Goal: Communication & Community: Answer question/provide support

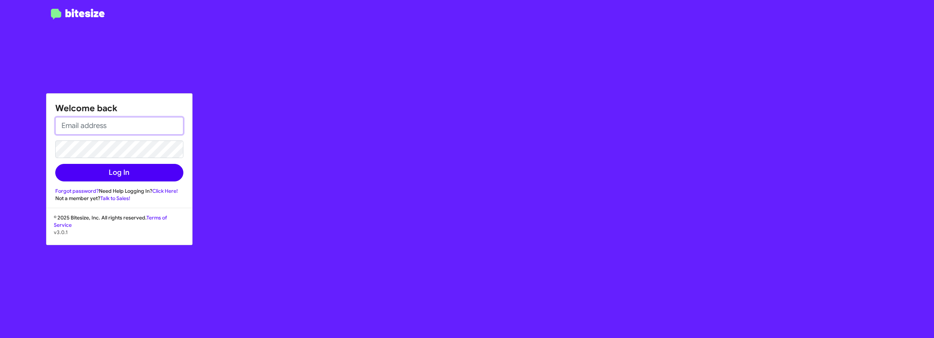
type input "[EMAIL_ADDRESS][DOMAIN_NAME]"
click at [140, 172] on button "Log In" at bounding box center [119, 173] width 128 height 18
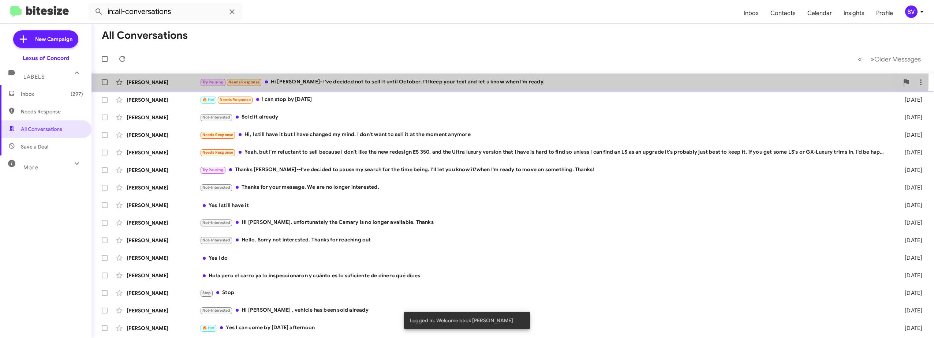
click at [399, 79] on div "Try Pausing Needs Response Hi [PERSON_NAME]- I've decided not to sell it until …" at bounding box center [549, 82] width 699 height 8
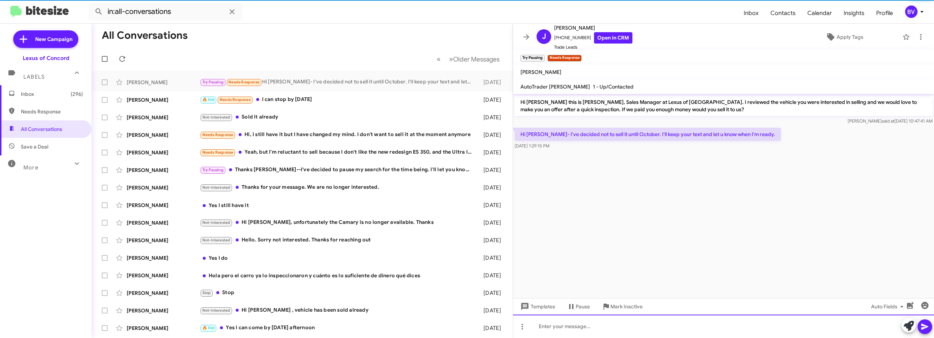
click at [593, 326] on div at bounding box center [723, 326] width 421 height 23
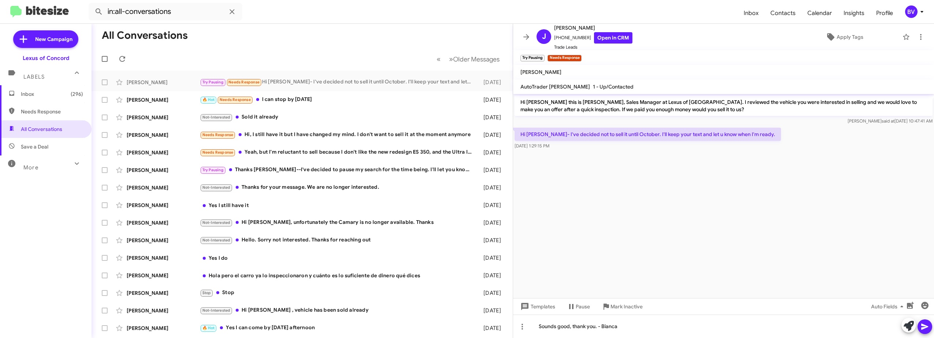
click at [928, 324] on icon at bounding box center [924, 326] width 9 height 9
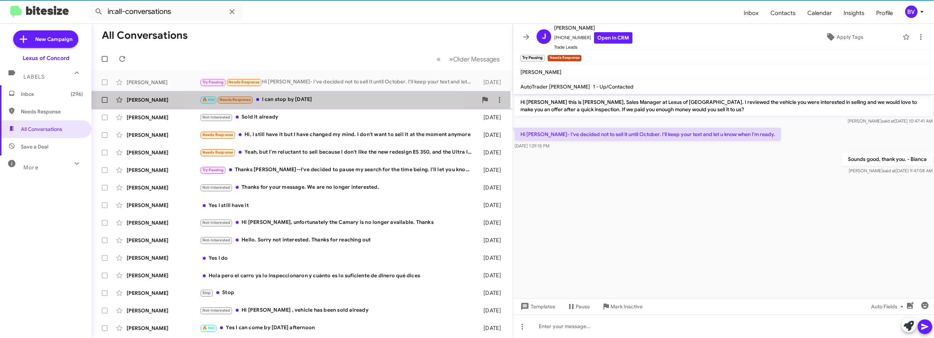
click at [301, 98] on div "🔥 Hot Needs Response I can stop by [DATE]" at bounding box center [339, 99] width 278 height 8
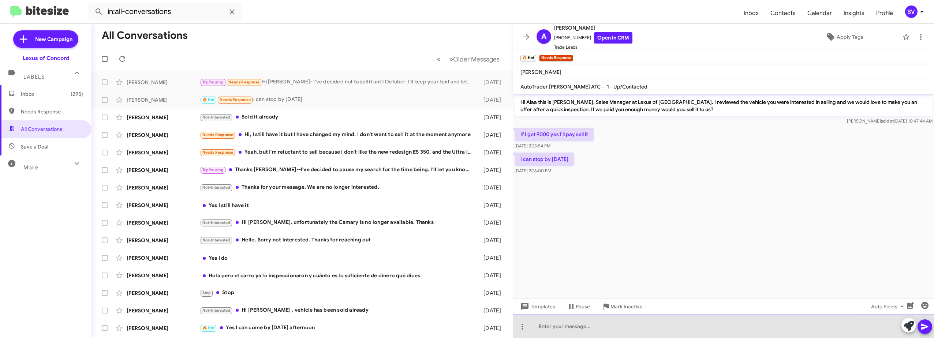
click at [569, 323] on div at bounding box center [723, 326] width 421 height 23
drag, startPoint x: 693, startPoint y: 328, endPoint x: 579, endPoint y: 328, distance: 114.1
click at [438, 326] on div "All Conversations « Previous » Next Older Messages [PERSON_NAME] Try Pausing Ne…" at bounding box center [512, 181] width 842 height 314
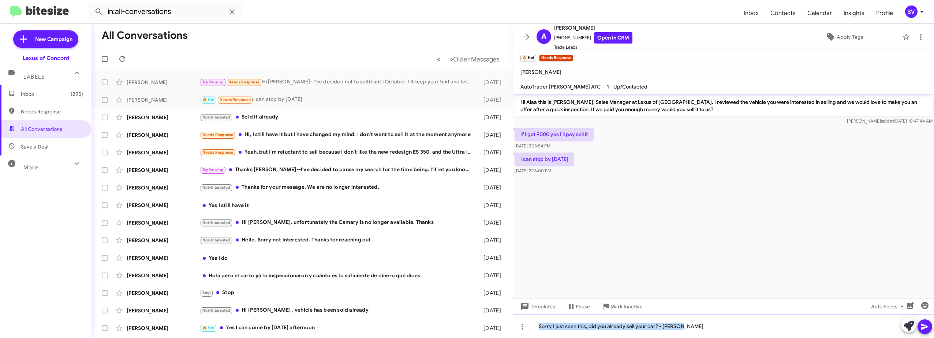
copy div "Sorry I just seen this, did you already sell your car? - [PERSON_NAME]"
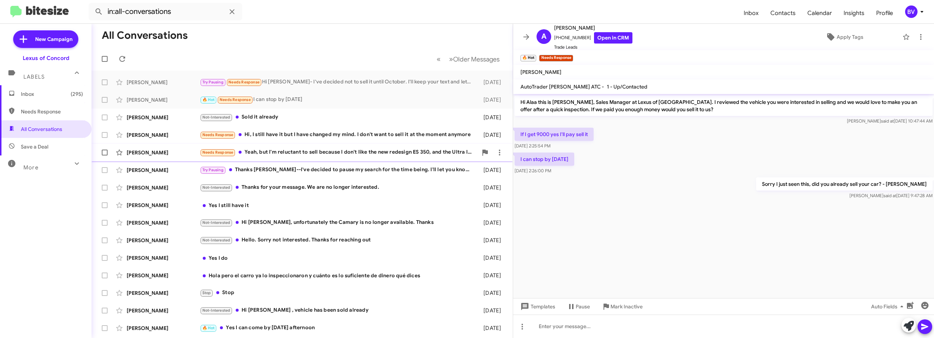
click at [360, 153] on div "Needs Response Yeah, but I'm reluctant to sell because I don't like the new red…" at bounding box center [339, 152] width 278 height 8
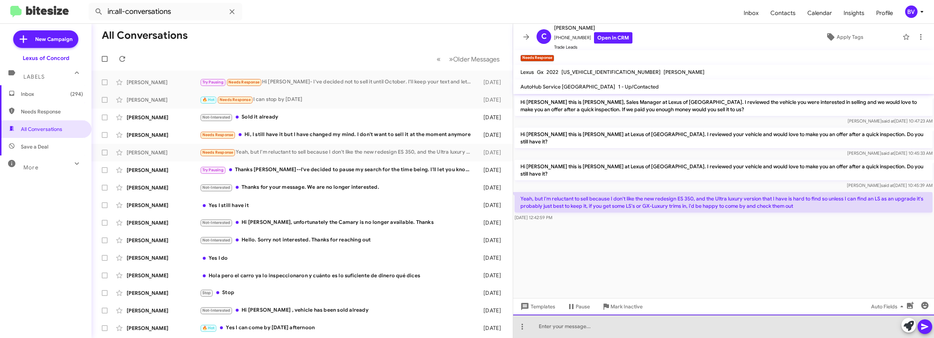
click at [582, 327] on div at bounding box center [723, 326] width 421 height 23
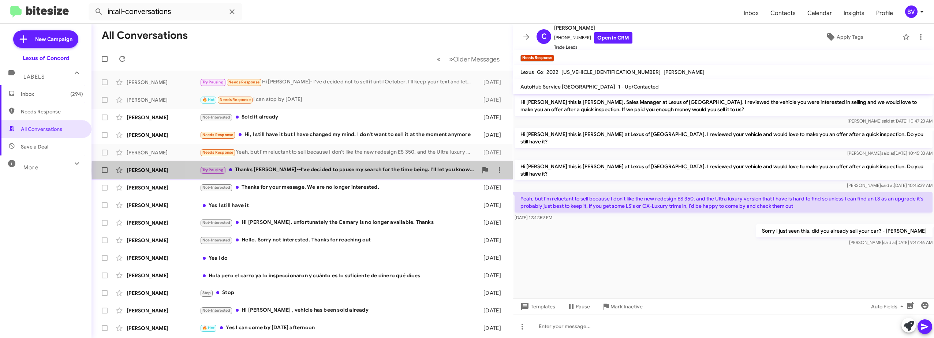
click at [369, 170] on div "Try Pausing Thanks [PERSON_NAME]--I've decided to pause my search for the time …" at bounding box center [339, 170] width 278 height 8
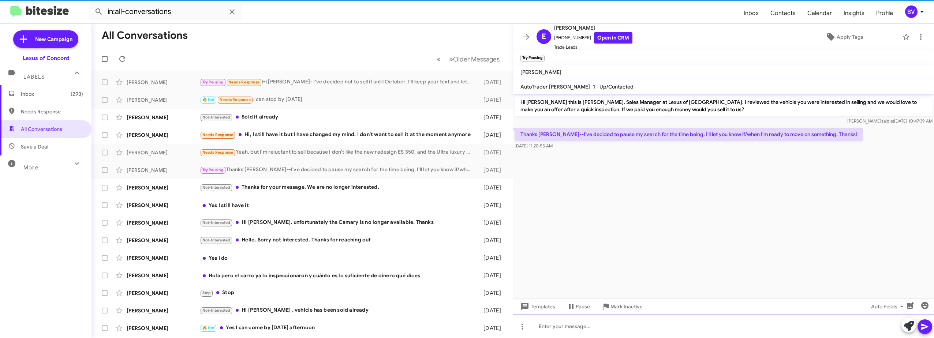
click at [568, 324] on div at bounding box center [723, 326] width 421 height 23
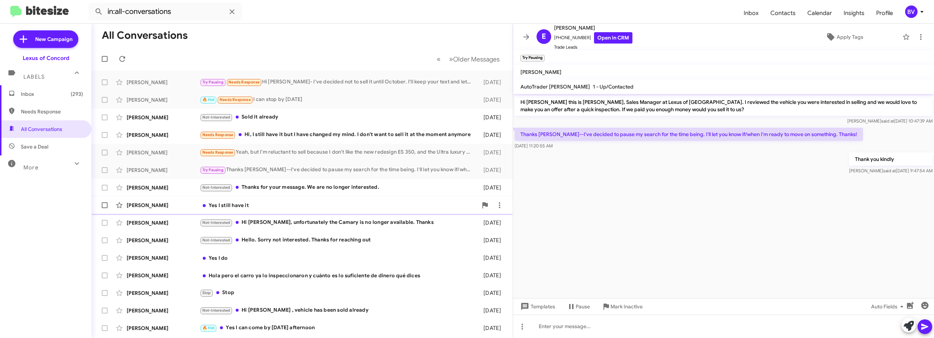
click at [293, 206] on div "Yes I still have it" at bounding box center [339, 205] width 278 height 7
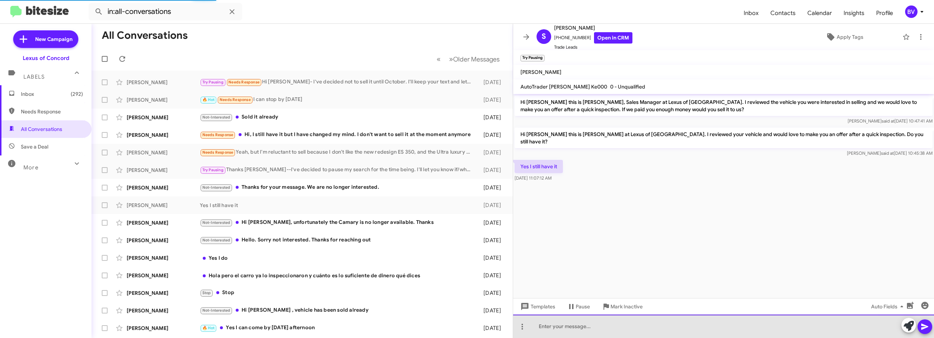
click at [580, 326] on div at bounding box center [723, 326] width 421 height 23
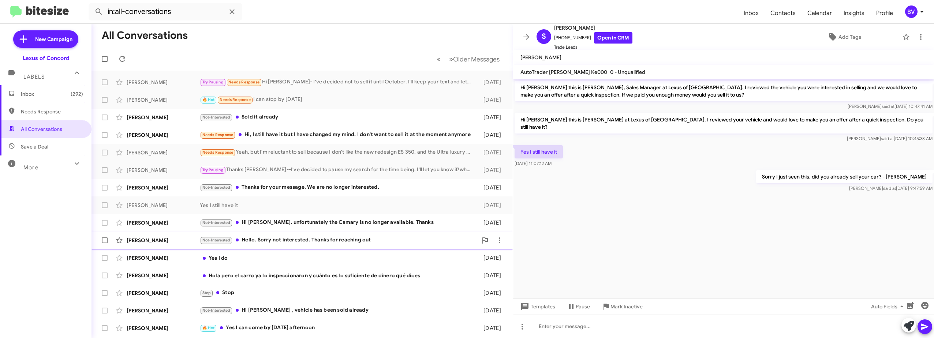
click at [359, 236] on div "Not-Interested Hello. Sorry not interested. Thanks for reaching out" at bounding box center [339, 240] width 278 height 8
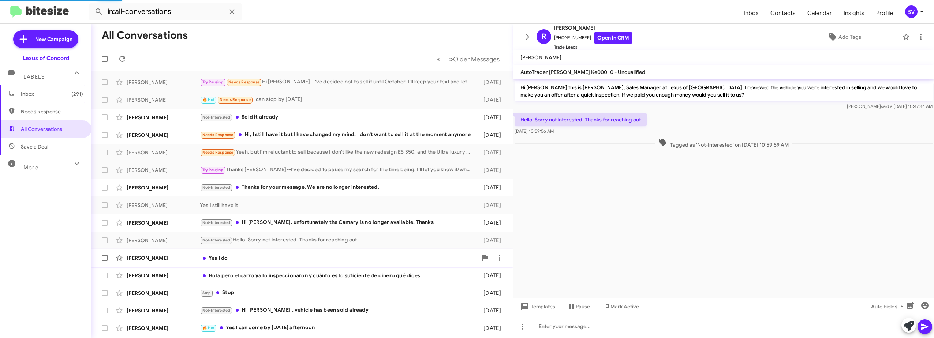
click at [312, 256] on div "Yes I do" at bounding box center [339, 257] width 278 height 7
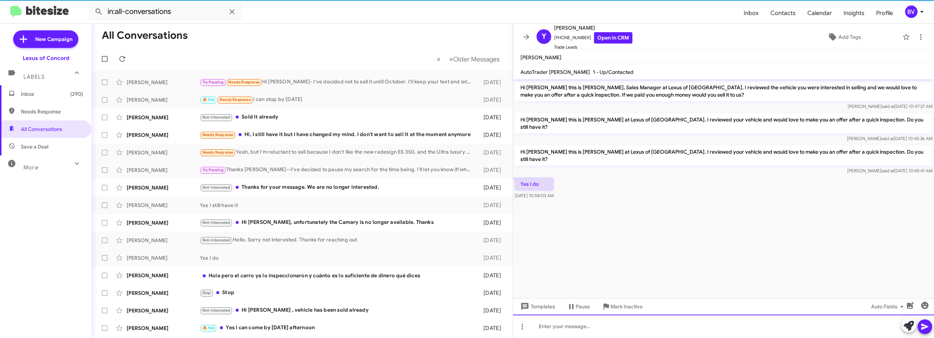
click at [585, 325] on div at bounding box center [723, 326] width 421 height 23
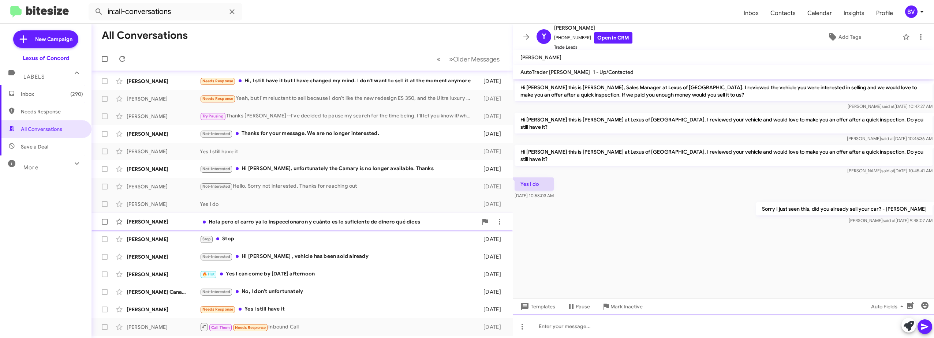
scroll to position [73, 0]
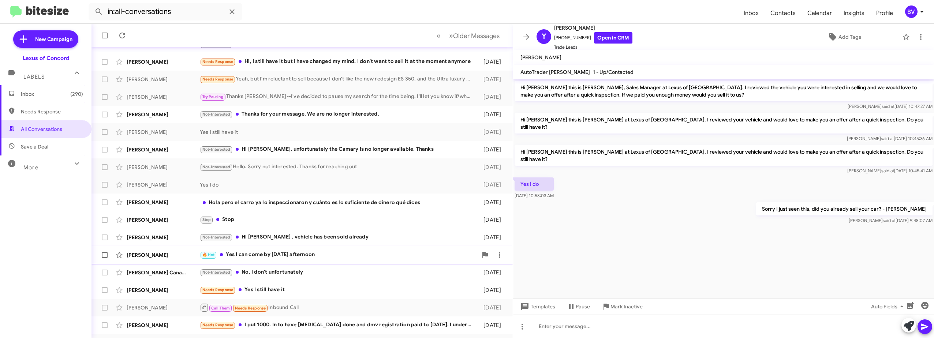
click at [341, 253] on div "🔥 Hot Yes I can come by [DATE] afternoon" at bounding box center [339, 255] width 278 height 8
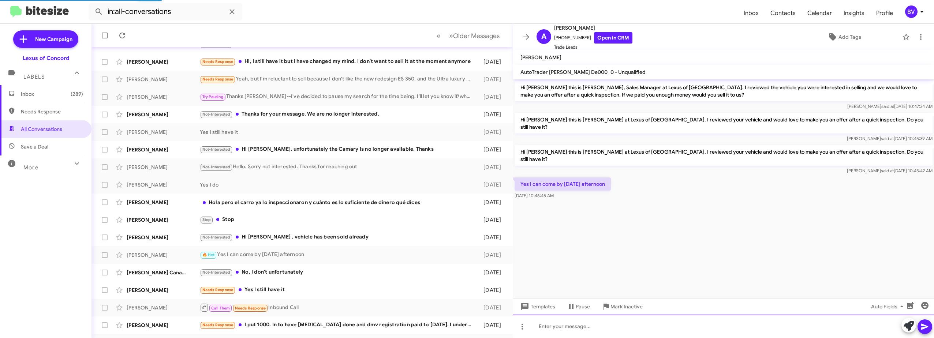
click at [578, 327] on div at bounding box center [723, 326] width 421 height 23
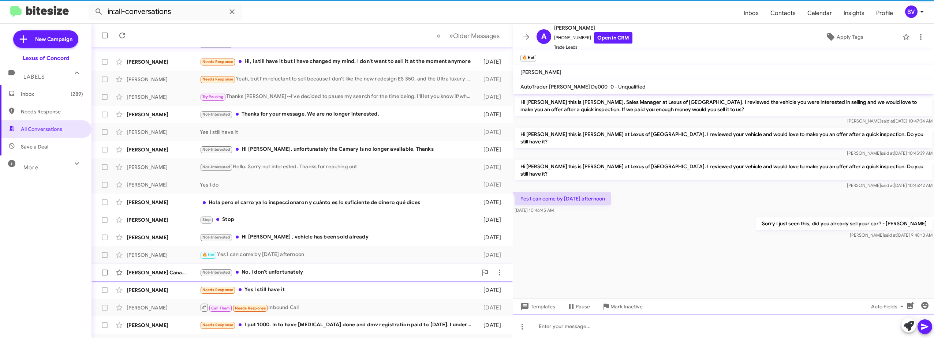
scroll to position [87, 0]
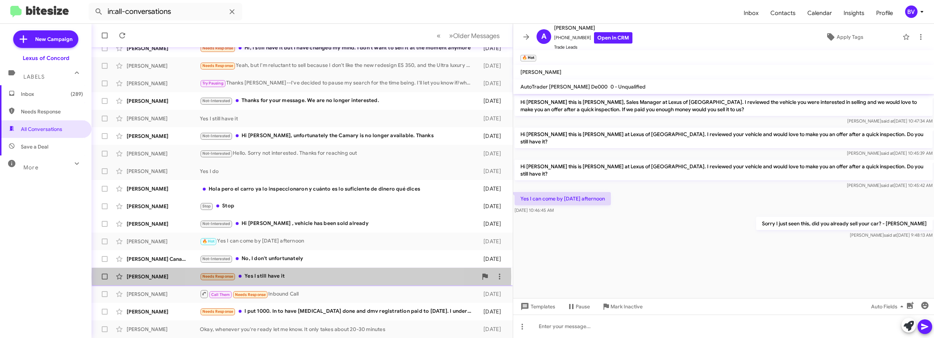
click at [301, 277] on div "Needs Response Yes I still have it" at bounding box center [339, 276] width 278 height 8
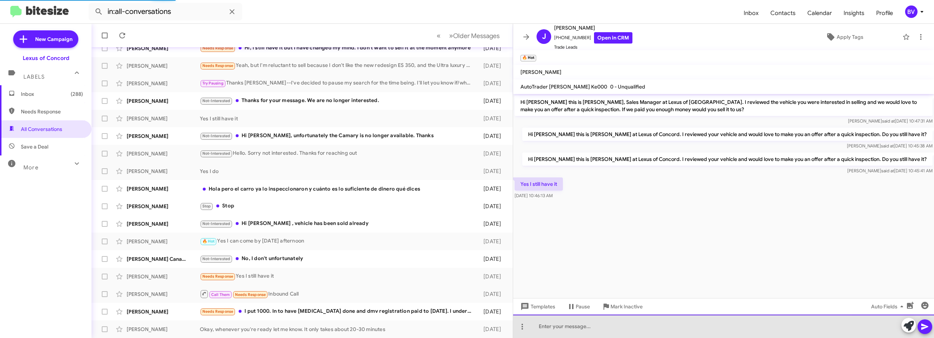
click at [567, 328] on div at bounding box center [723, 326] width 421 height 23
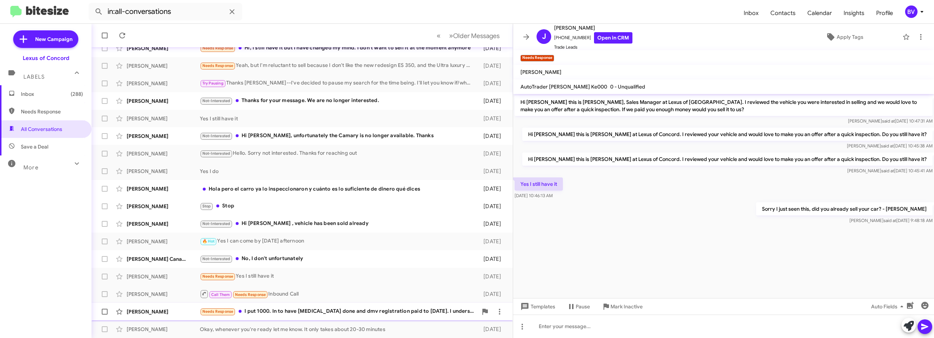
click at [430, 307] on div "[PERSON_NAME] Needs Response I put 1000. In to have [MEDICAL_DATA] done and dmv…" at bounding box center [301, 311] width 409 height 15
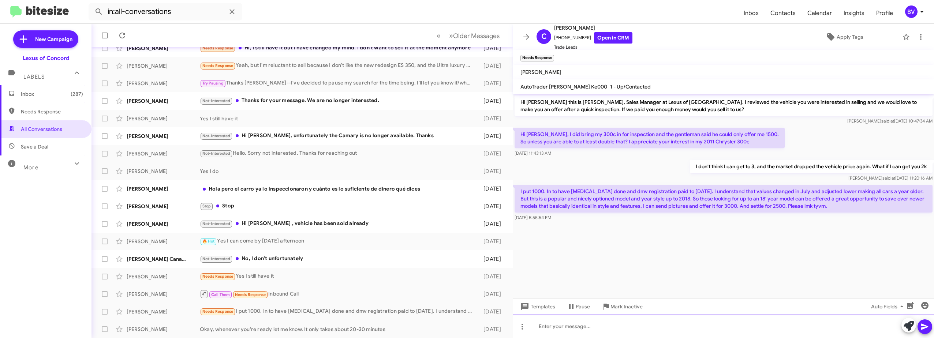
click at [586, 327] on div at bounding box center [723, 326] width 421 height 23
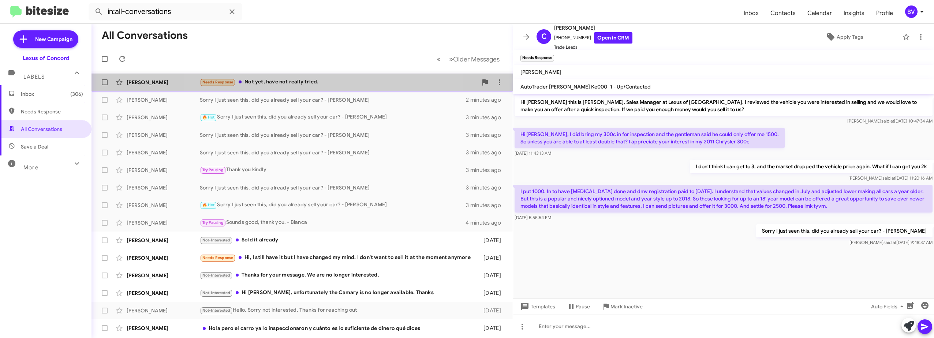
click at [319, 85] on div "Needs Response Not yet, have not really tried." at bounding box center [339, 82] width 278 height 8
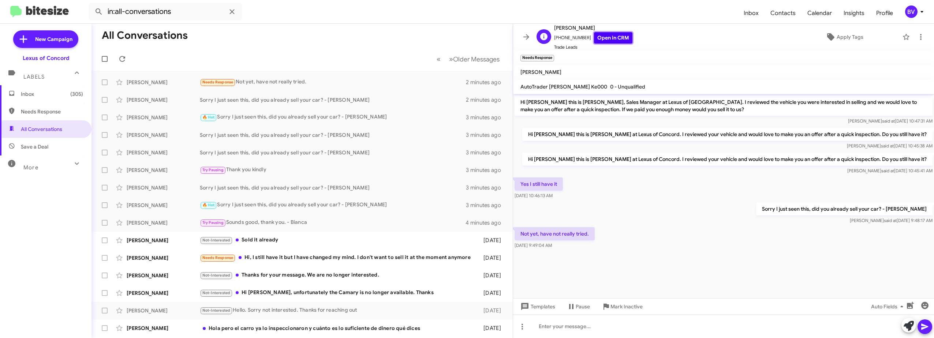
click at [609, 39] on link "Open in CRM" at bounding box center [613, 37] width 38 height 11
